Goal: Task Accomplishment & Management: Use online tool/utility

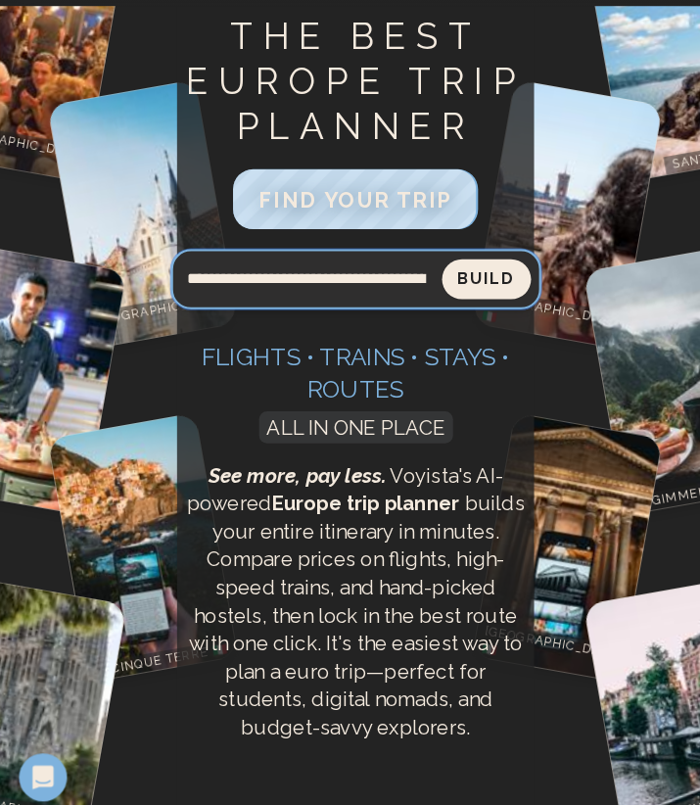
type input "**********"
click at [477, 273] on button "Build" at bounding box center [477, 273] width 87 height 39
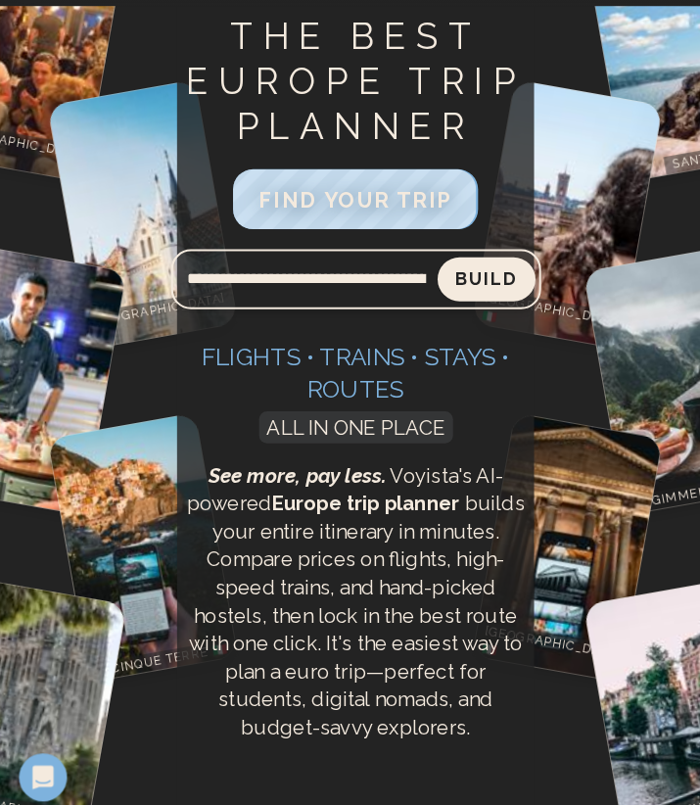
click at [474, 280] on button "Build" at bounding box center [477, 274] width 96 height 43
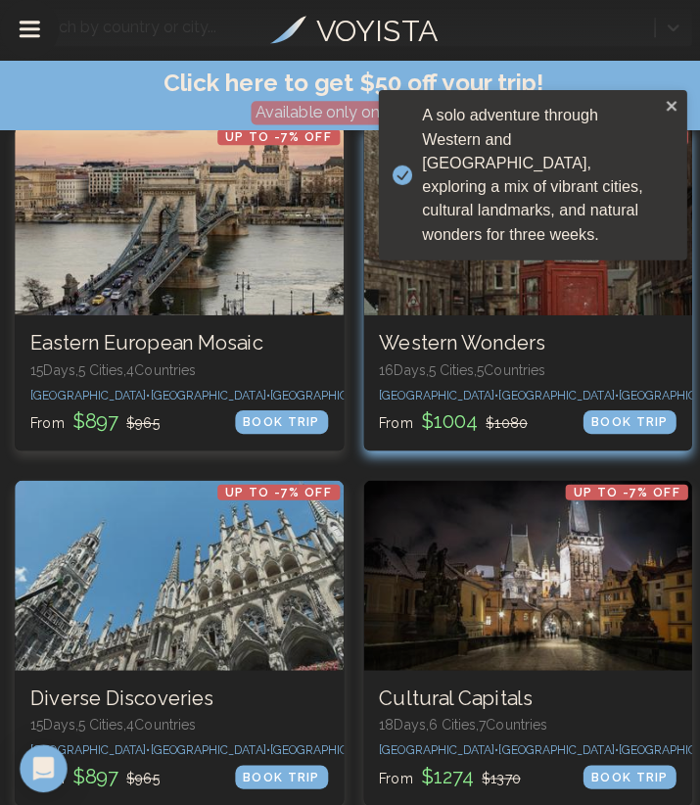
scroll to position [184, 0]
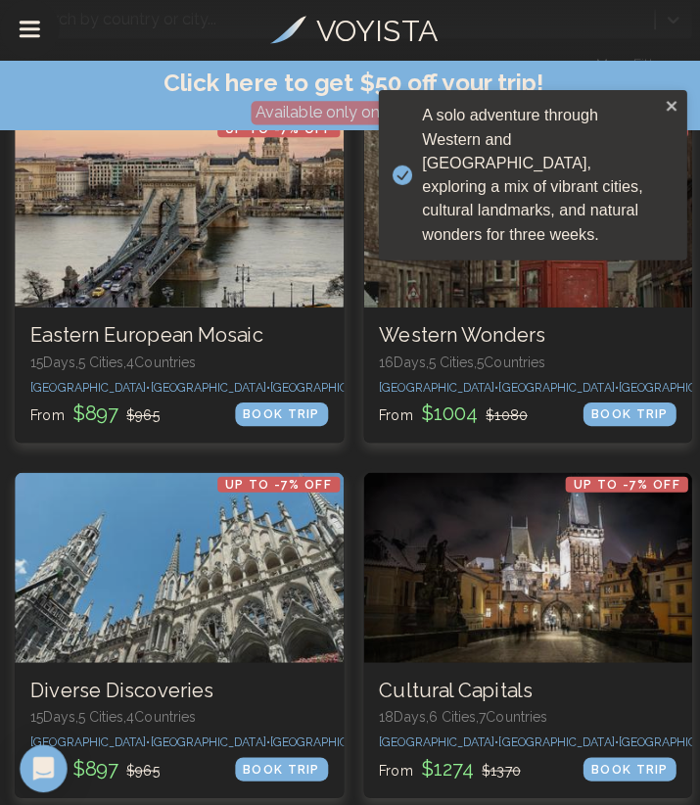
click at [659, 96] on div "A solo adventure through Western and [GEOGRAPHIC_DATA], exploring a mix of vibr…" at bounding box center [527, 174] width 305 height 168
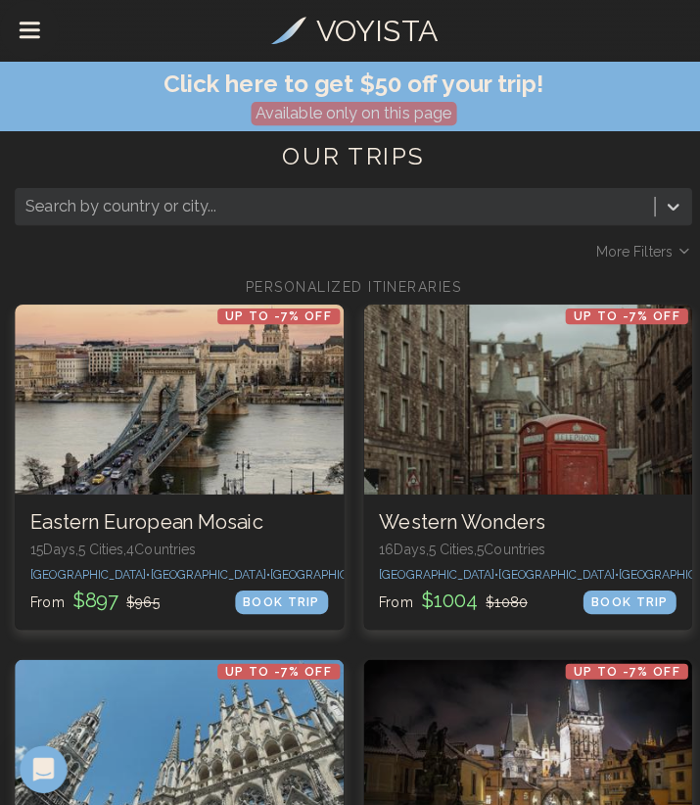
scroll to position [0, 0]
click at [655, 241] on span "More Filters" at bounding box center [627, 249] width 75 height 20
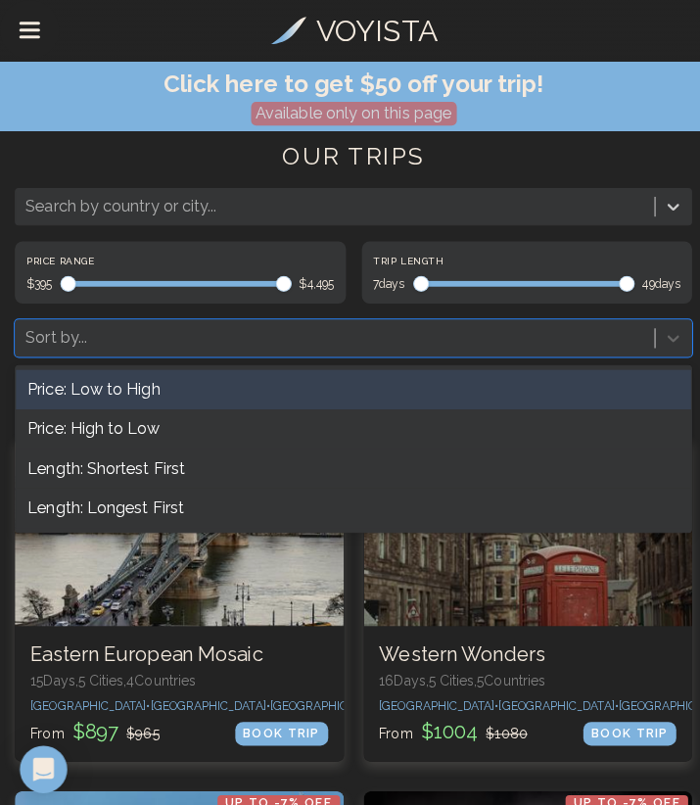
click at [492, 343] on div at bounding box center [331, 334] width 613 height 27
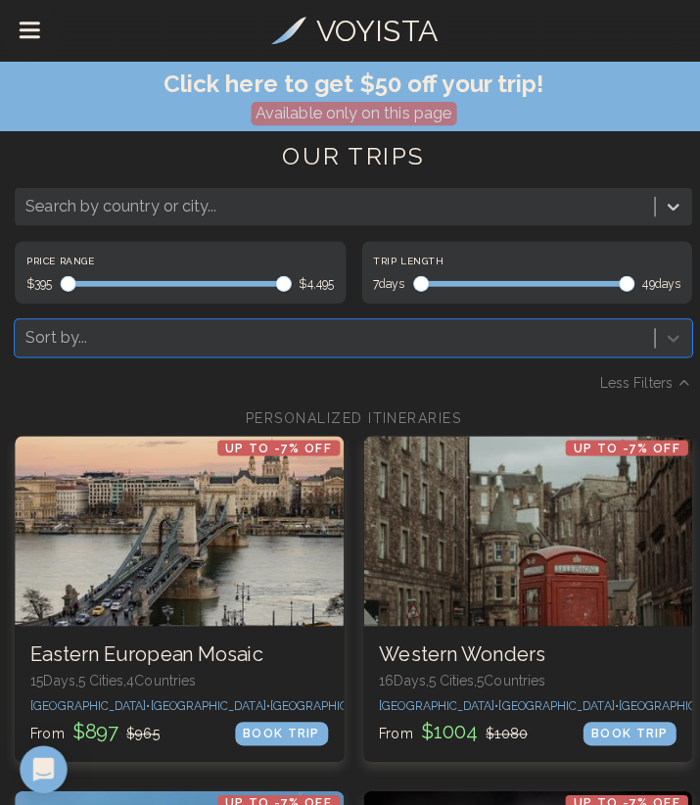
click at [490, 343] on div at bounding box center [331, 334] width 613 height 27
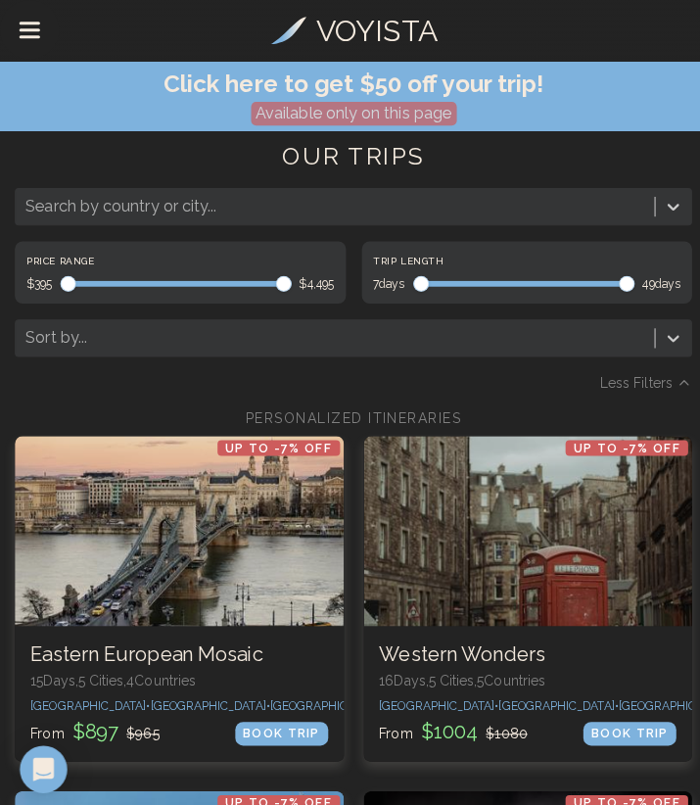
click at [35, 44] on button "Drawer Menu" at bounding box center [29, 31] width 49 height 49
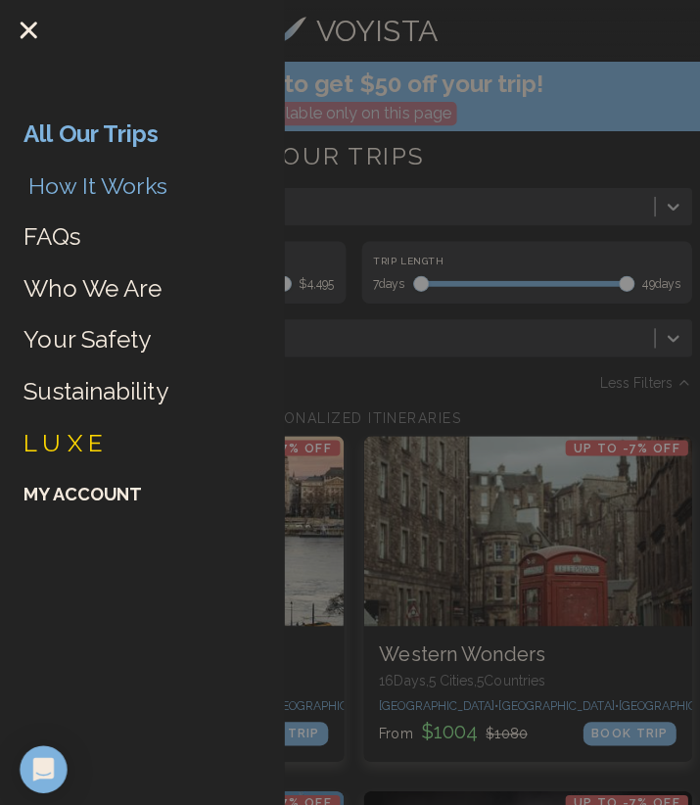
click at [71, 177] on link "How It Works" at bounding box center [97, 183] width 138 height 29
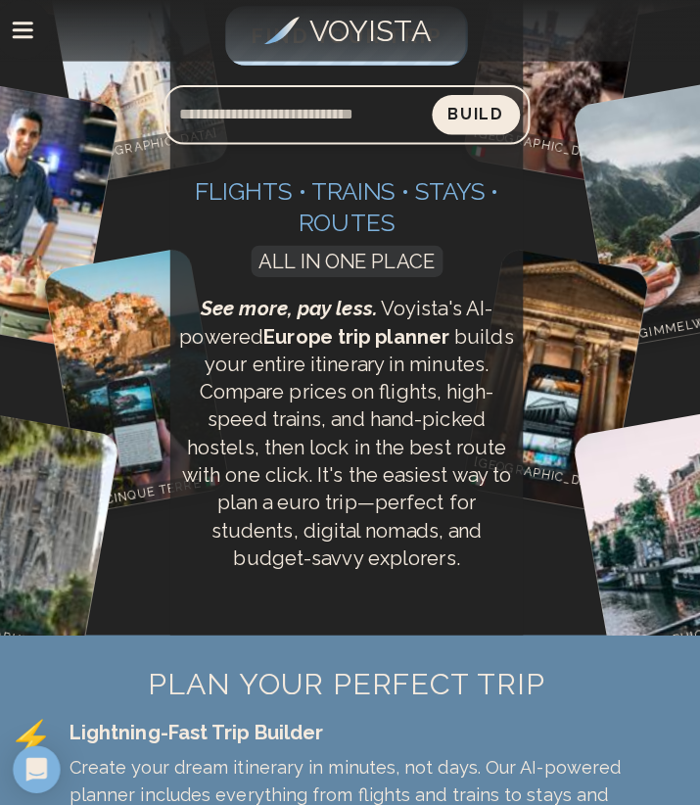
scroll to position [44, 0]
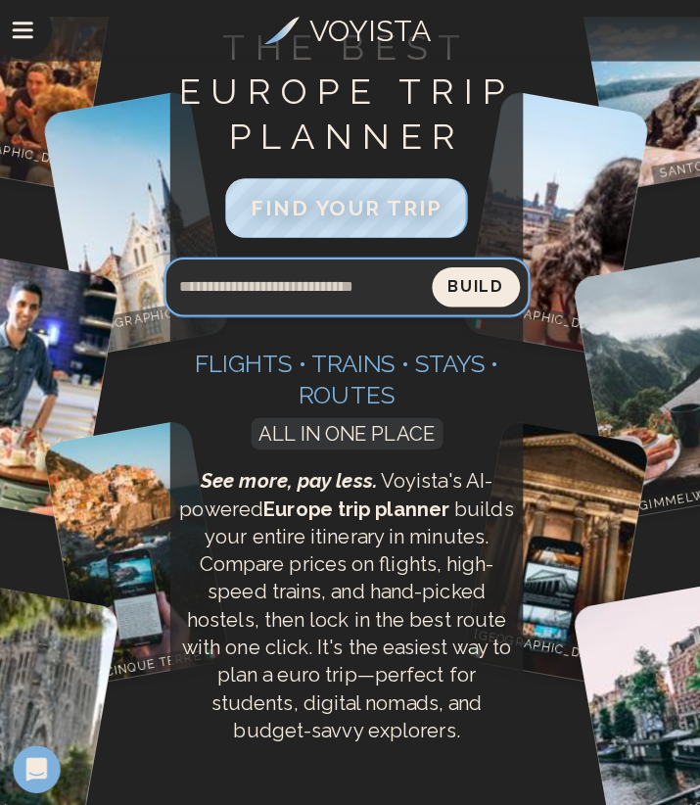
click at [369, 286] on input "Search query" at bounding box center [301, 283] width 265 height 47
type input "**********"
click at [471, 283] on button "Build" at bounding box center [478, 283] width 87 height 39
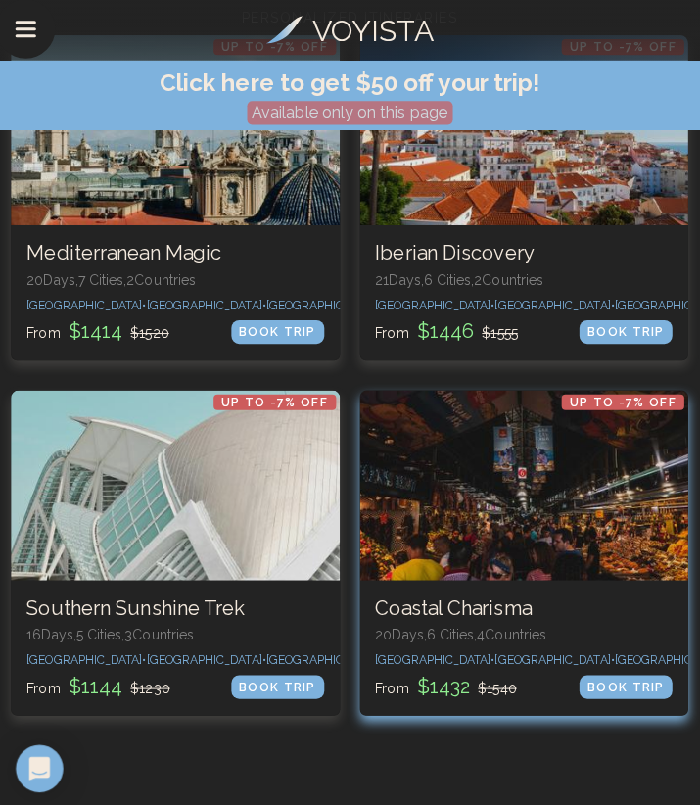
scroll to position [272, 0]
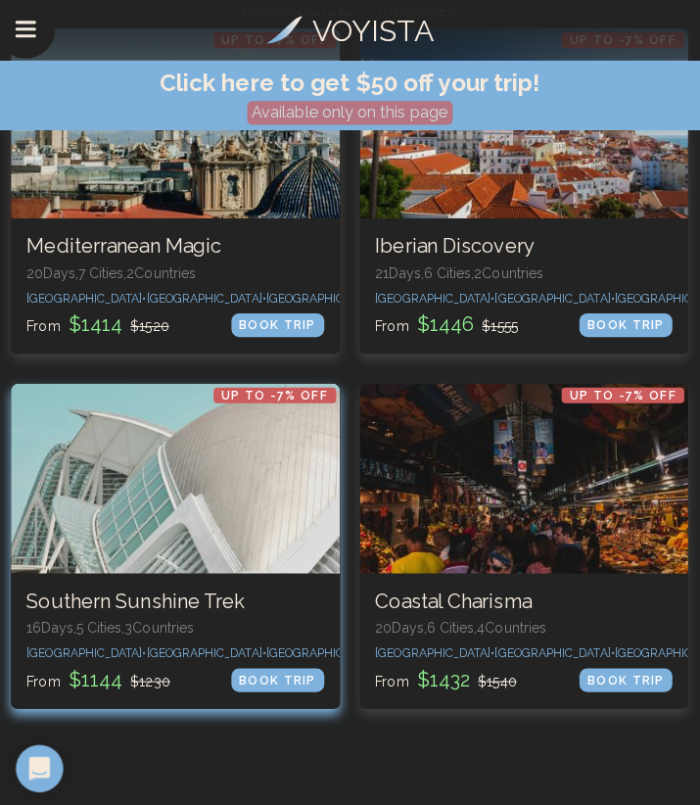
click at [211, 532] on div at bounding box center [178, 475] width 326 height 188
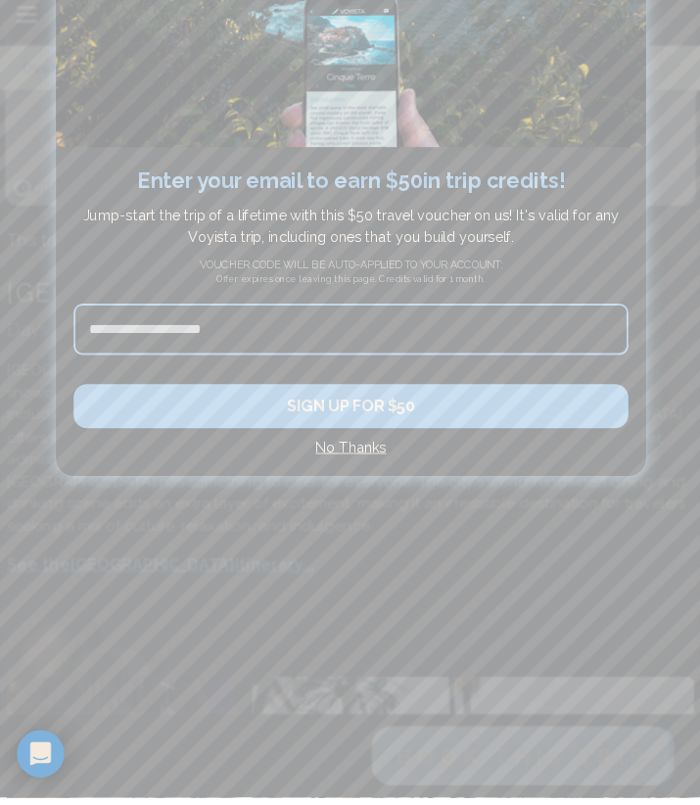
scroll to position [473, 0]
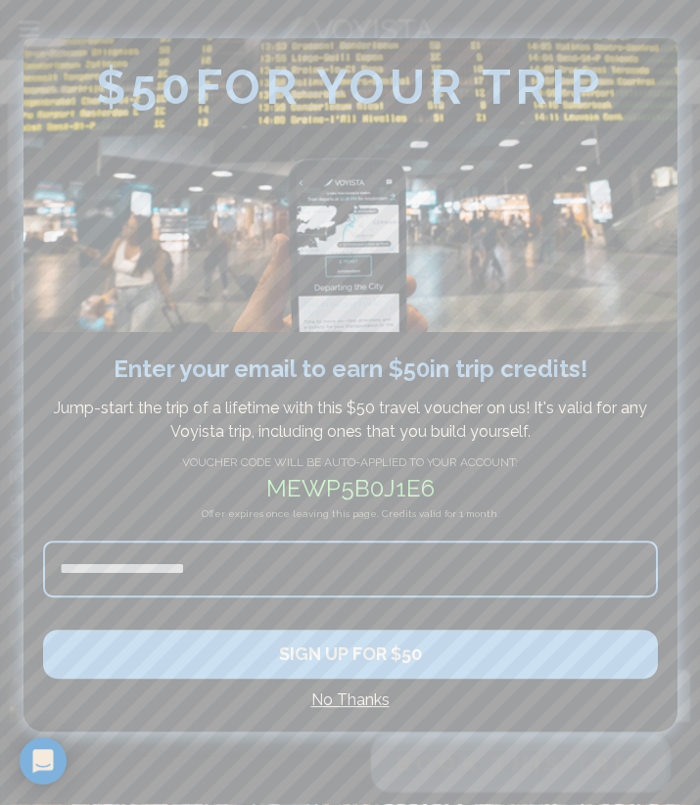
click at [351, 700] on h4 "No Thanks" at bounding box center [350, 700] width 615 height 23
